Goal: Complete application form

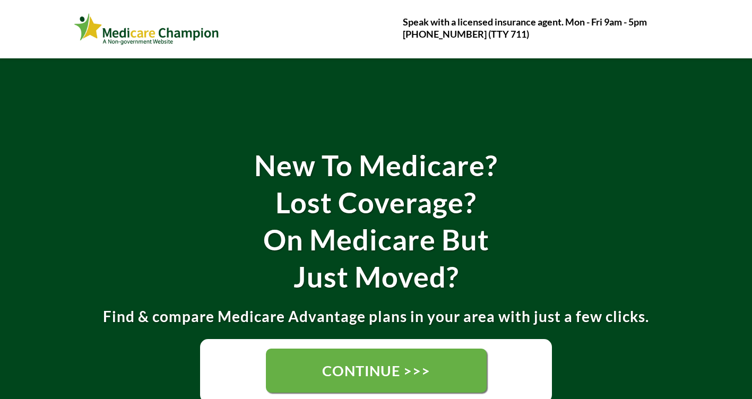
click at [327, 375] on span "CONTINUE >>>" at bounding box center [375, 371] width 109 height 21
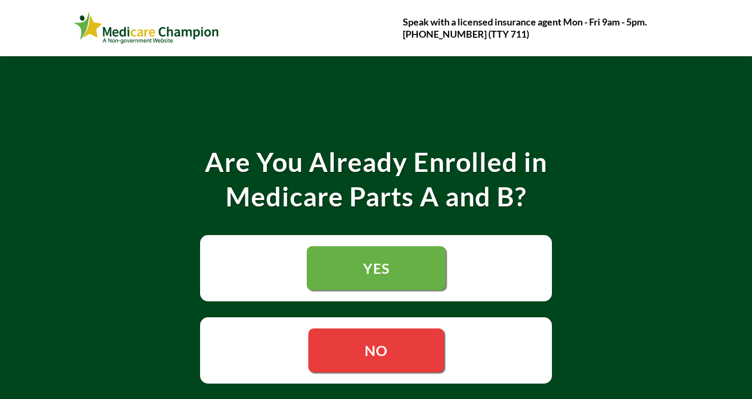
click at [377, 275] on span "YES" at bounding box center [376, 268] width 27 height 18
